Goal: Communication & Community: Answer question/provide support

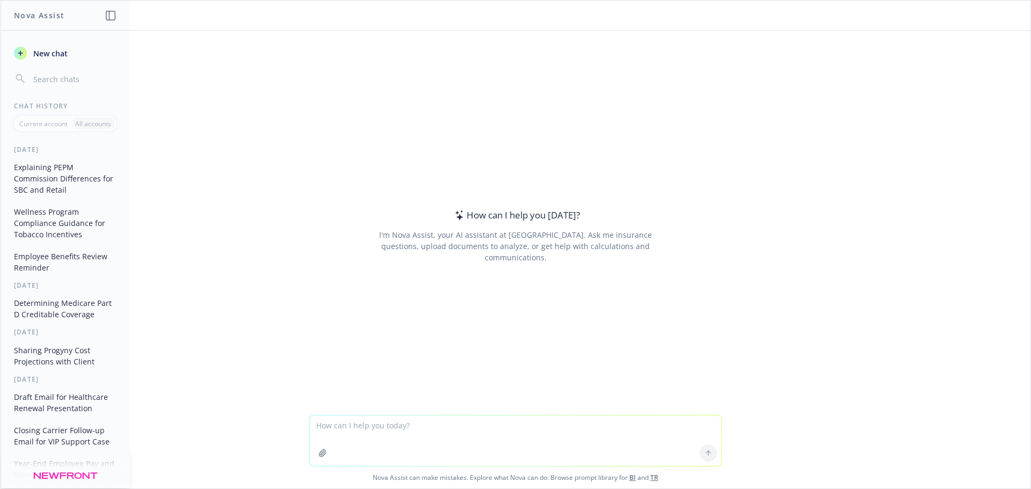
click at [338, 415] on div at bounding box center [515, 441] width 413 height 52
click at [343, 432] on textarea at bounding box center [515, 441] width 411 height 50
paste textarea "Hi [PERSON_NAME], Great news, VSP has provided us a viable Base Buy Up option. …"
type textarea "Update this wording: Hi [PERSON_NAME], Great news, VSP has provided us a viable…"
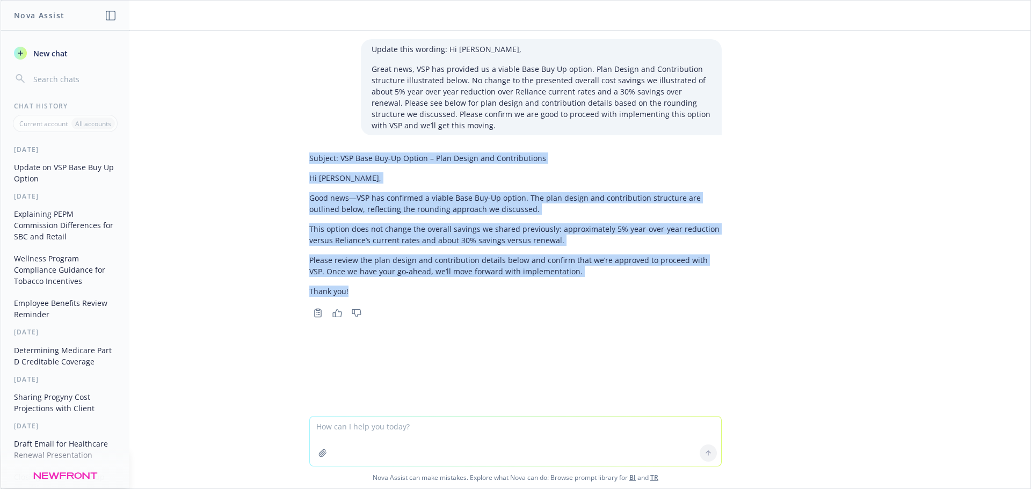
drag, startPoint x: 307, startPoint y: 157, endPoint x: 730, endPoint y: 258, distance: 435.3
click at [467, 281] on div "Subject: VSP Base Buy-Up Option – Plan Design and Contributions Hi [PERSON_NAME…" at bounding box center [515, 224] width 413 height 153
click at [768, 283] on div "Update this wording: Hi [PERSON_NAME], Great news, VSP has provided us a viable…" at bounding box center [516, 224] width 1030 height 386
click at [541, 159] on p "Subject: VSP Base Buy-Up Option – Plan Design and Contributions" at bounding box center [515, 158] width 413 height 11
click at [550, 162] on p "Subject: VSP Base Buy-Up Option – Plan Design and Contributions" at bounding box center [515, 158] width 413 height 11
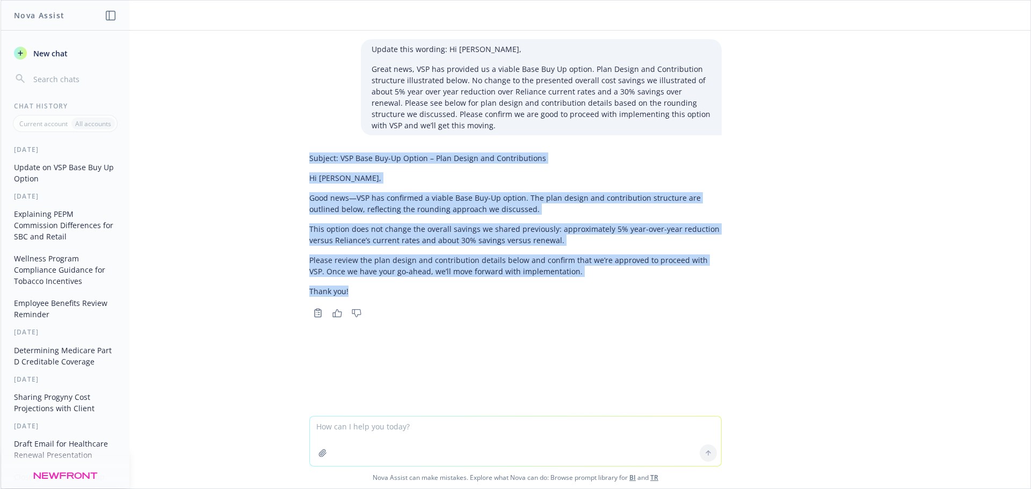
click at [540, 160] on p "Subject: VSP Base Buy-Up Option – Plan Design and Contributions" at bounding box center [515, 158] width 413 height 11
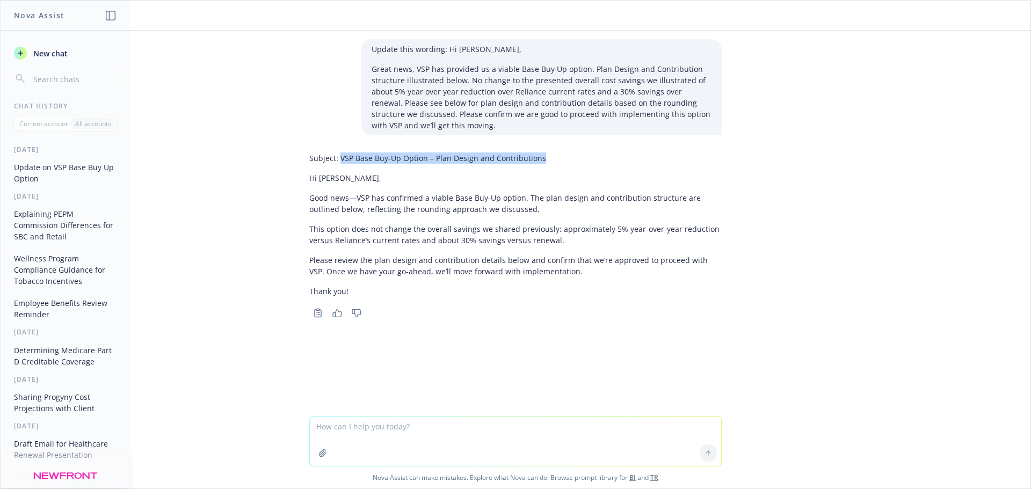
drag, startPoint x: 535, startPoint y: 157, endPoint x: 335, endPoint y: 162, distance: 199.9
click at [335, 162] on p "Subject: VSP Base Buy-Up Option – Plan Design and Contributions" at bounding box center [515, 158] width 413 height 11
copy p "VSP Base Buy-Up Option – Plan Design and Contributions"
click at [385, 273] on p "Please review the plan design and contribution details below and confirm that w…" at bounding box center [515, 266] width 413 height 23
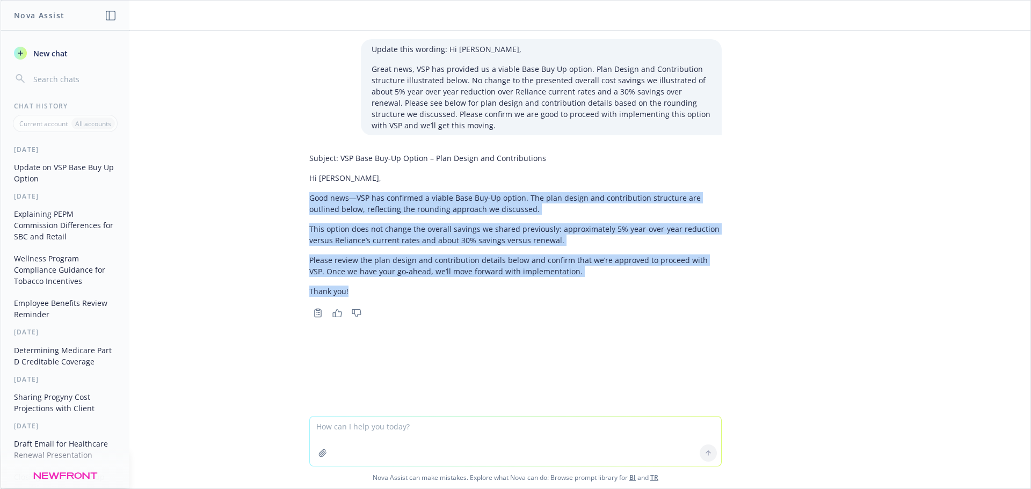
drag, startPoint x: 383, startPoint y: 294, endPoint x: 305, endPoint y: 193, distance: 127.9
click at [305, 193] on div "Subject: VSP Base Buy-Up Option – Plan Design and Contributions Hi [PERSON_NAME…" at bounding box center [516, 234] width 430 height 172
copy div "Good news—VSP has confirmed a viable Base Buy-Up option. The plan design and co…"
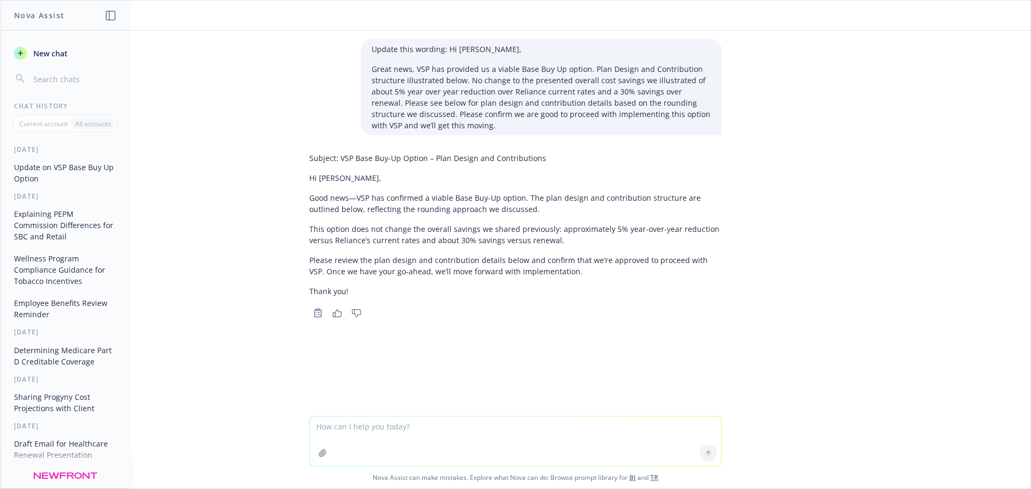
click at [656, 306] on div "Copy to clipboard Thumbs up Thumbs down" at bounding box center [515, 313] width 413 height 15
